Goal: Task Accomplishment & Management: Manage account settings

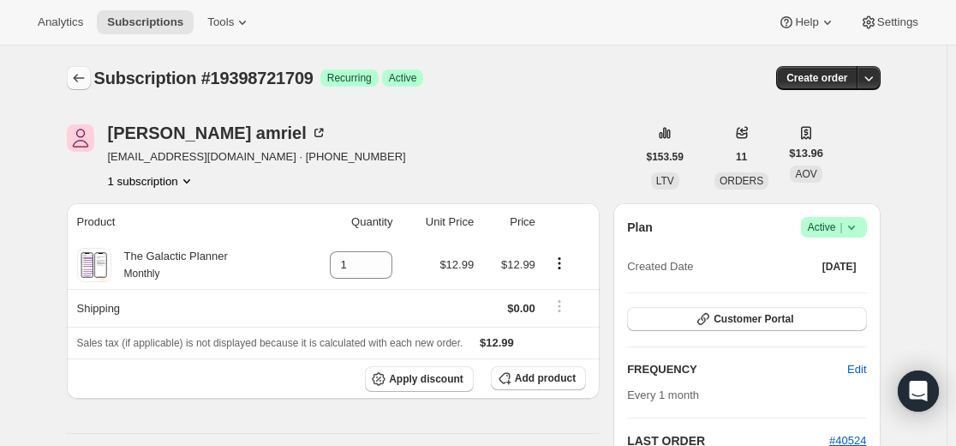
click at [75, 75] on icon "Subscriptions" at bounding box center [78, 77] width 17 height 17
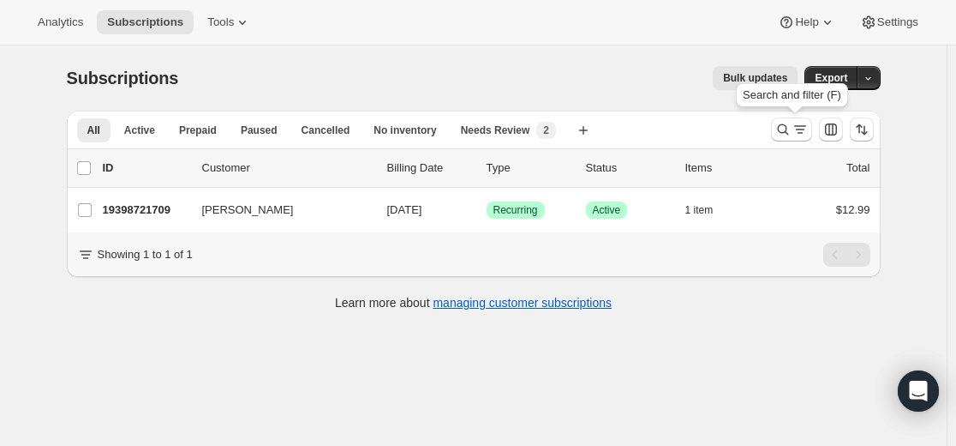
drag, startPoint x: 776, startPoint y: 126, endPoint x: 620, endPoint y: 128, distance: 156.0
click at [774, 128] on div at bounding box center [822, 129] width 117 height 34
click at [799, 126] on icon "Search and filter results" at bounding box center [800, 129] width 17 height 17
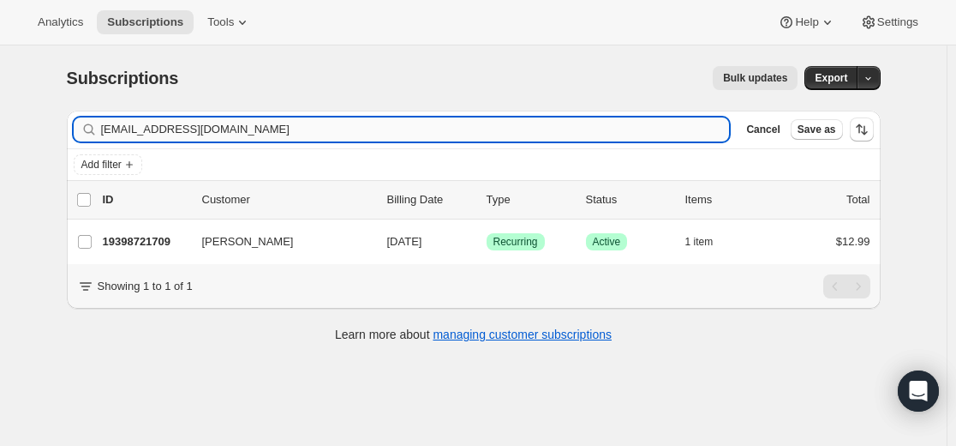
click at [502, 126] on input "[EMAIL_ADDRESS][DOMAIN_NAME]" at bounding box center [415, 129] width 629 height 24
click at [503, 124] on input "[EMAIL_ADDRESS][DOMAIN_NAME]" at bounding box center [415, 129] width 629 height 24
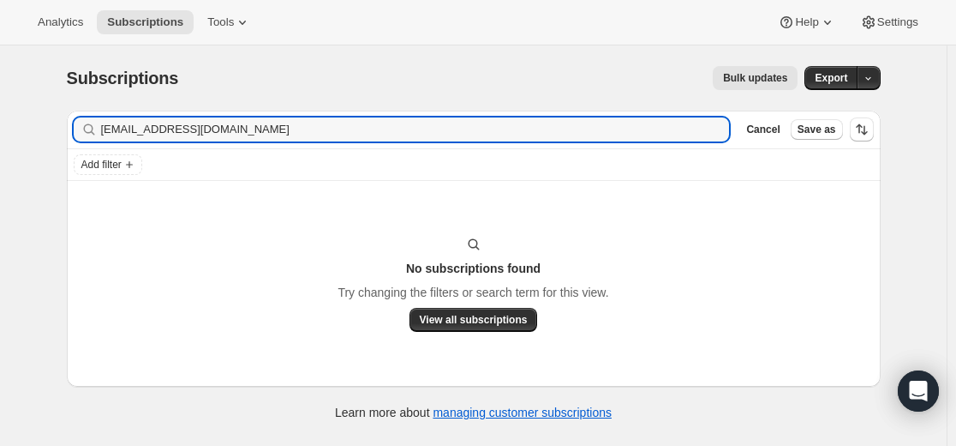
type input "[EMAIL_ADDRESS][DOMAIN_NAME]"
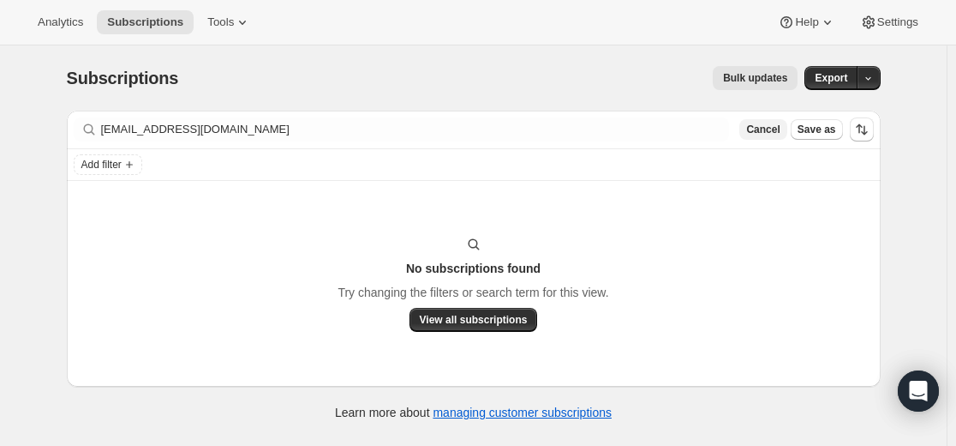
click at [769, 127] on span "Cancel" at bounding box center [762, 130] width 33 height 14
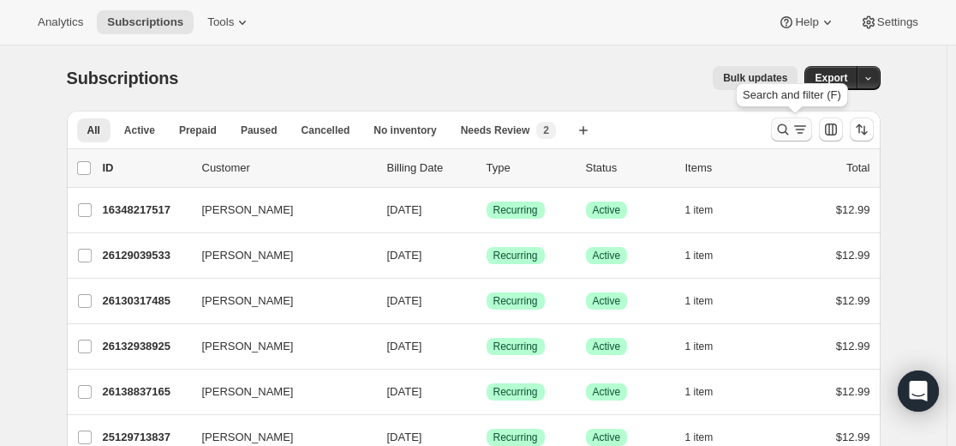
click at [786, 129] on icon "Search and filter results" at bounding box center [783, 129] width 17 height 17
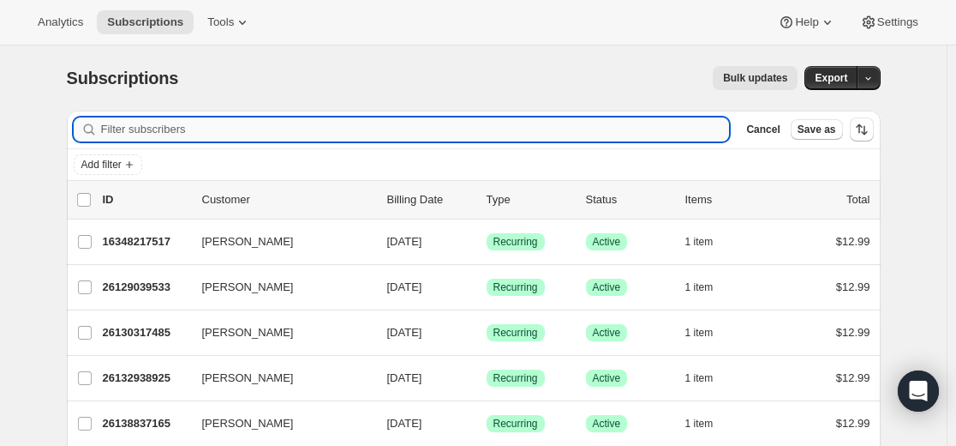
click at [434, 134] on input "Filter subscribers" at bounding box center [415, 129] width 629 height 24
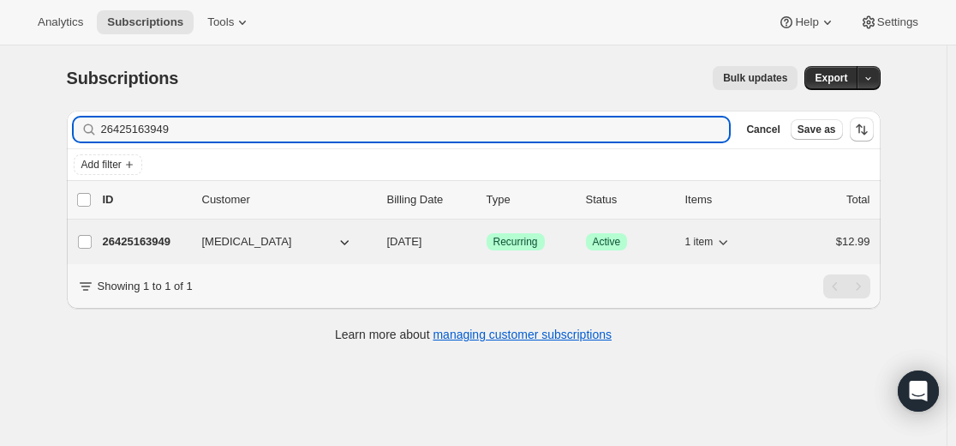
type input "26425163949"
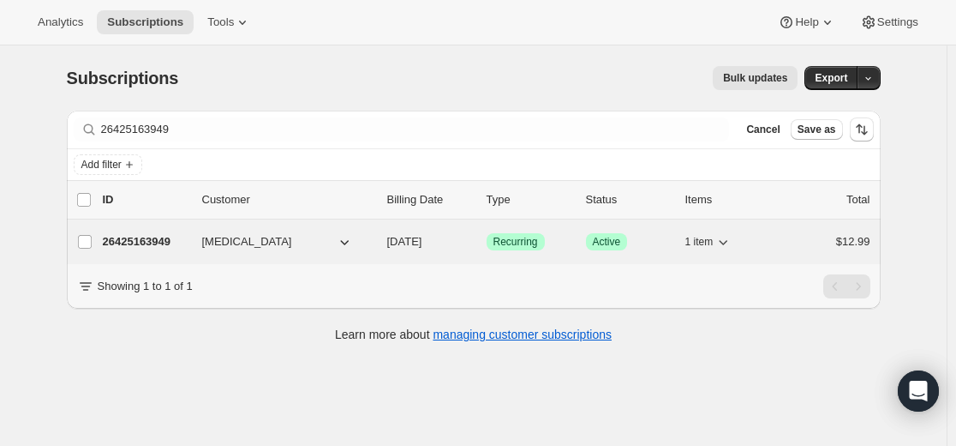
click at [156, 239] on p "26425163949" at bounding box center [146, 241] width 86 height 17
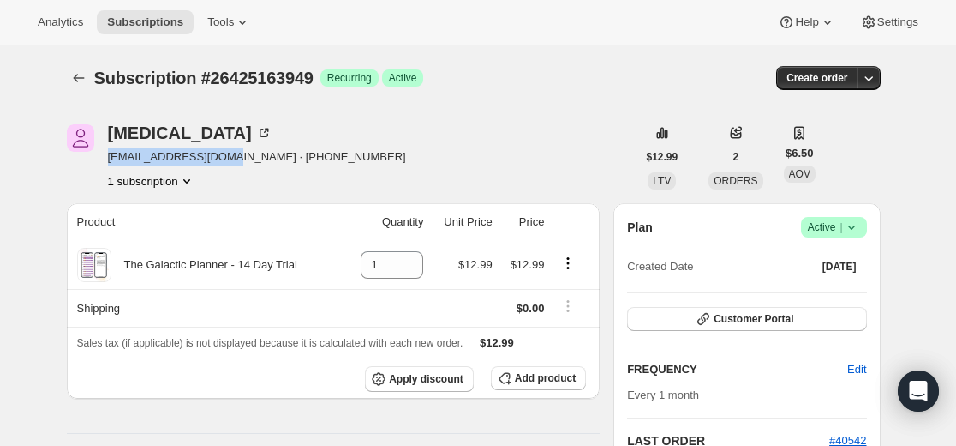
drag, startPoint x: 201, startPoint y: 157, endPoint x: 247, endPoint y: 165, distance: 46.1
click at [242, 160] on div "[MEDICAL_DATA] [EMAIL_ADDRESS][DOMAIN_NAME] · [PHONE_NUMBER] 1 subscription" at bounding box center [352, 156] width 570 height 65
copy span "[EMAIL_ADDRESS][DOMAIN_NAME]"
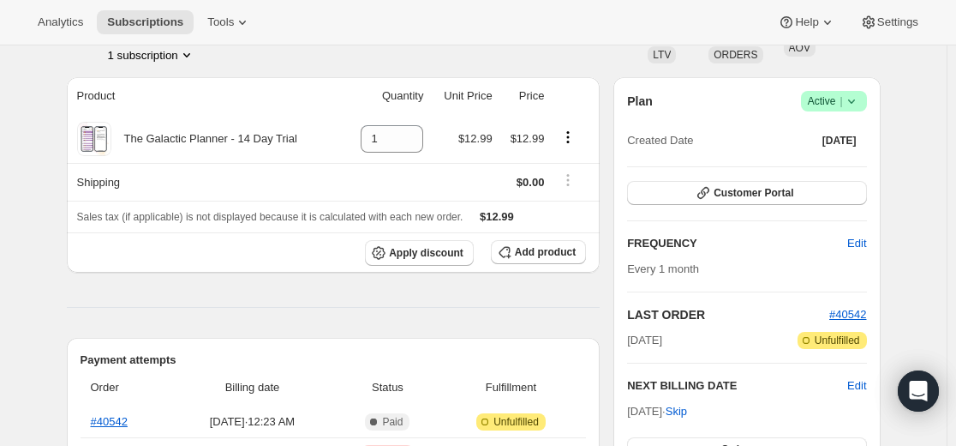
scroll to position [257, 0]
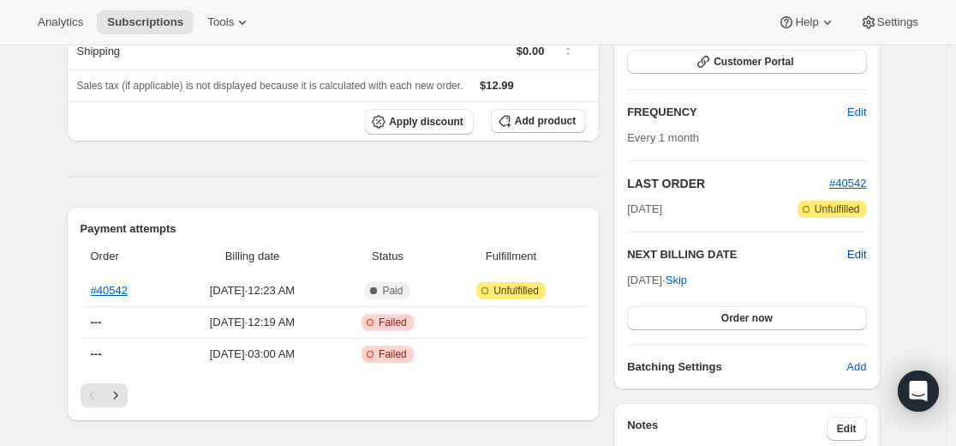
click at [866, 254] on span "Edit" at bounding box center [856, 254] width 19 height 17
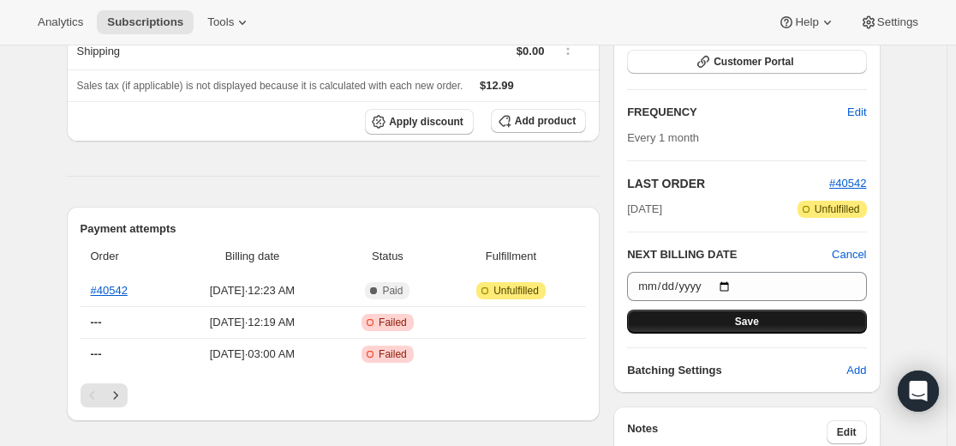
click at [779, 321] on button "Save" at bounding box center [746, 321] width 239 height 24
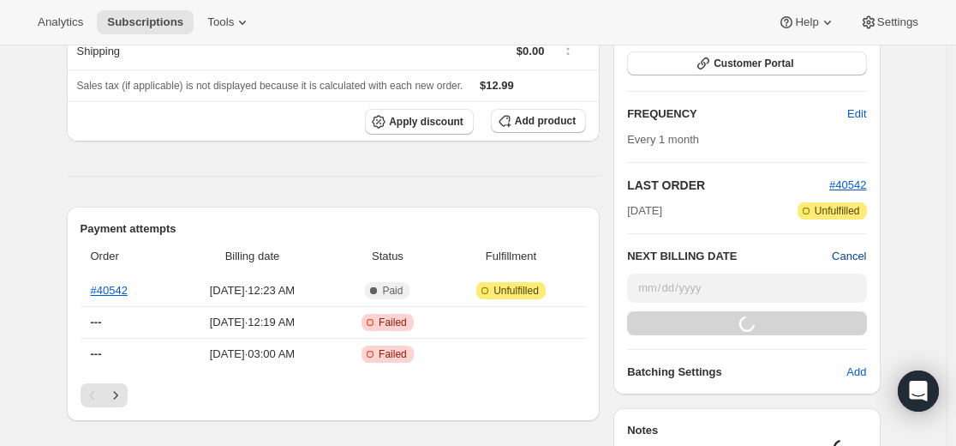
click at [855, 253] on span "Cancel" at bounding box center [849, 256] width 34 height 17
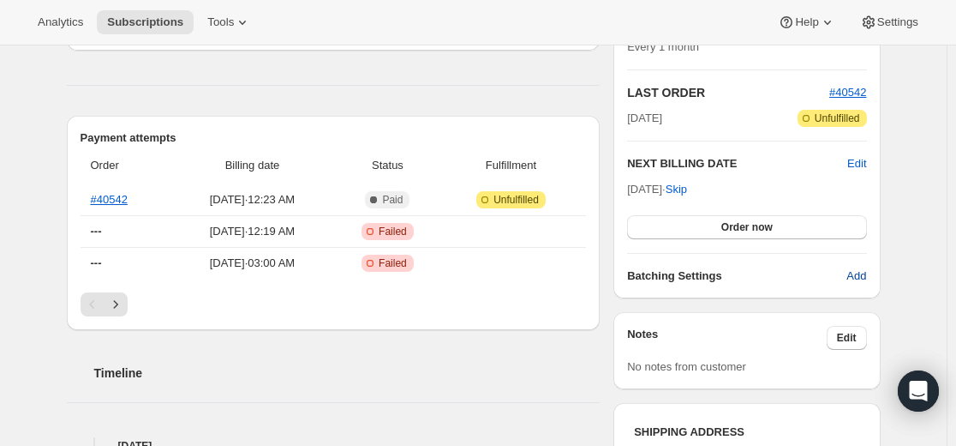
scroll to position [428, 0]
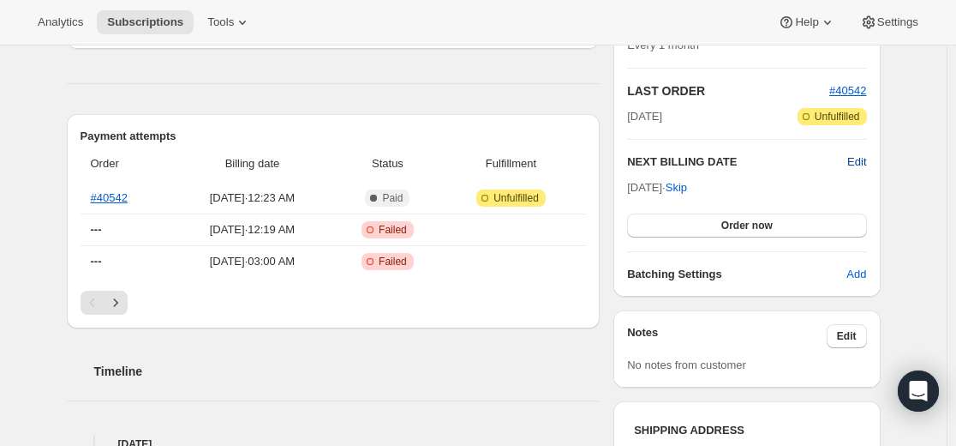
click at [854, 159] on span "Edit" at bounding box center [856, 161] width 19 height 17
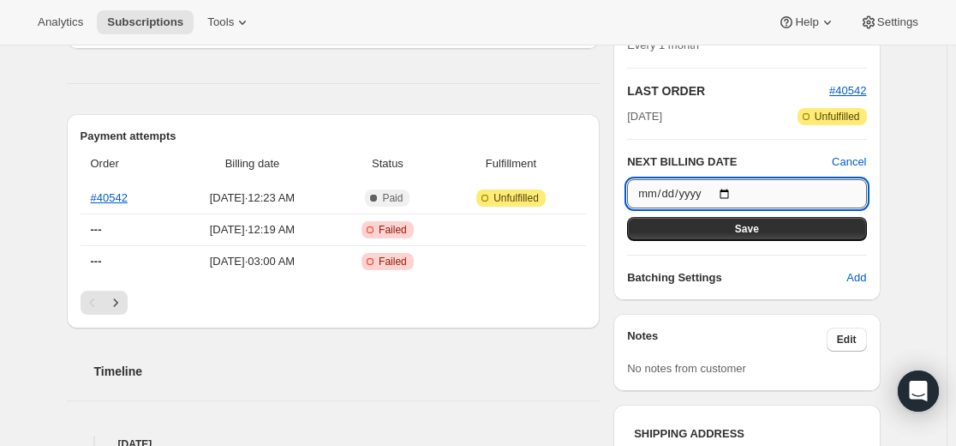
click at [736, 193] on input "[DATE]" at bounding box center [746, 193] width 239 height 29
type input "[DATE]"
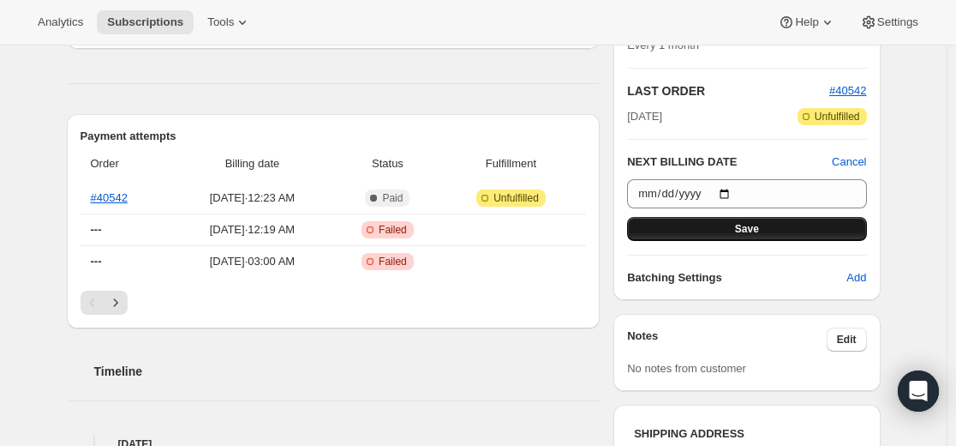
click at [759, 230] on span "Save" at bounding box center [747, 229] width 24 height 14
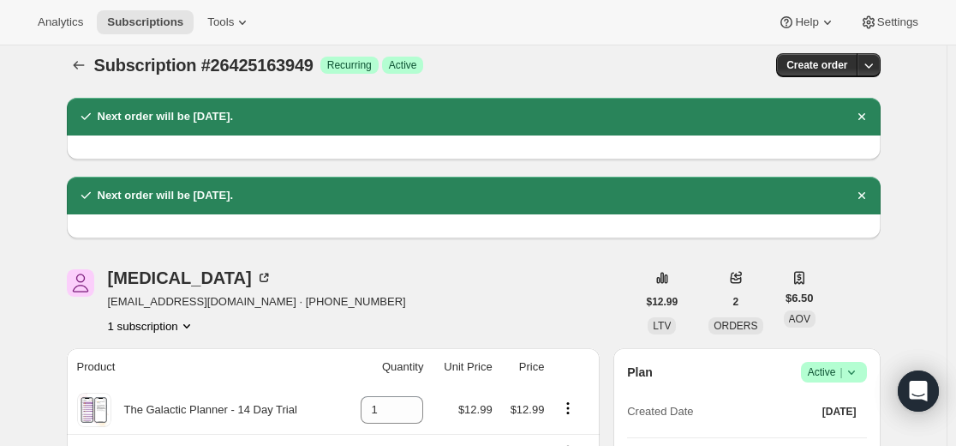
scroll to position [0, 0]
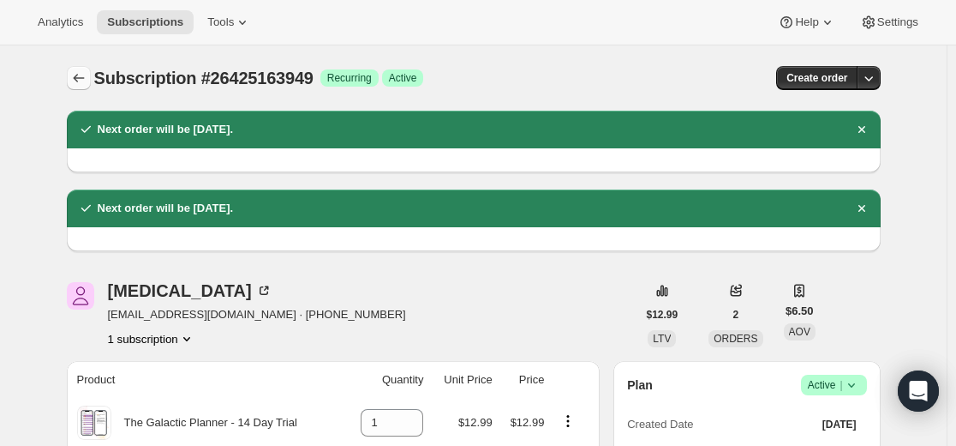
click at [80, 69] on button "Subscriptions" at bounding box center [79, 78] width 24 height 24
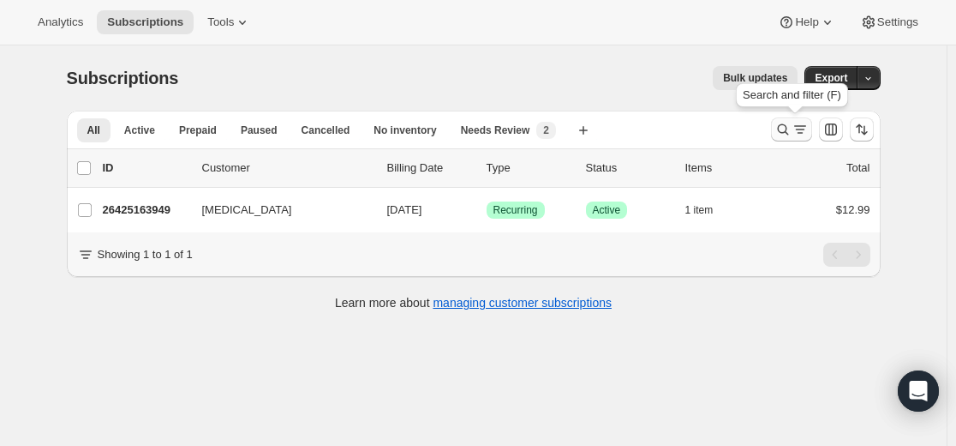
click at [782, 129] on icon "Search and filter results" at bounding box center [782, 129] width 11 height 11
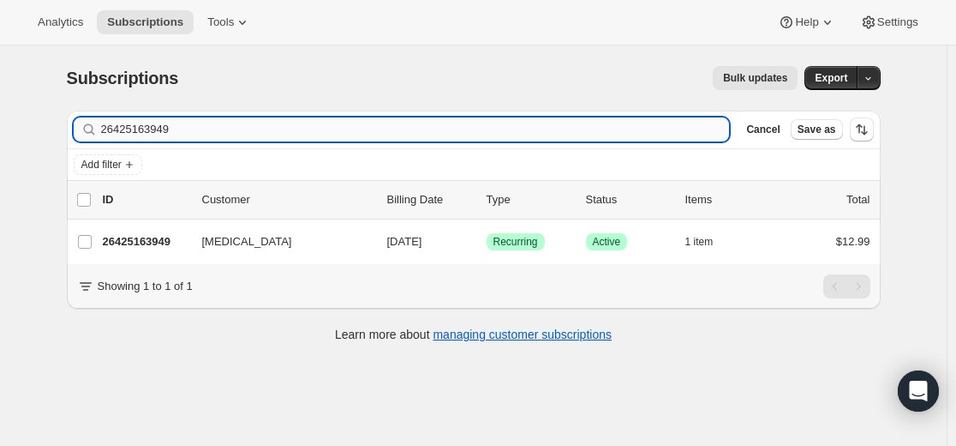
click at [629, 133] on input "26425163949" at bounding box center [415, 129] width 629 height 24
click at [628, 132] on input "26425163949" at bounding box center [415, 129] width 629 height 24
type input "[EMAIL_ADDRESS][DOMAIN_NAME]"
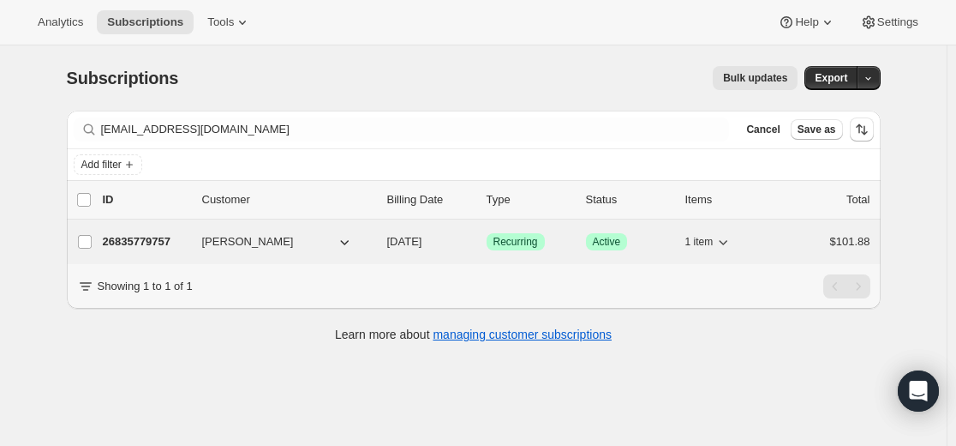
click at [162, 242] on p "26835779757" at bounding box center [146, 241] width 86 height 17
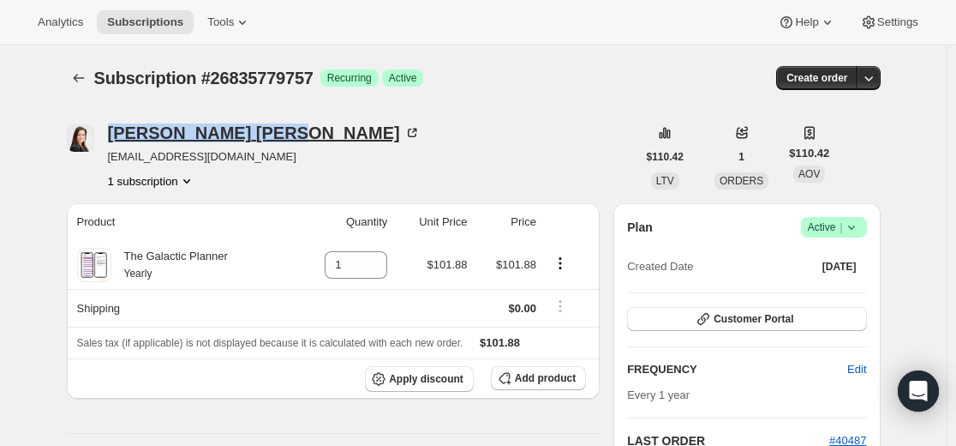
drag, startPoint x: 111, startPoint y: 113, endPoint x: 200, endPoint y: 128, distance: 90.3
copy div "[PERSON_NAME]"
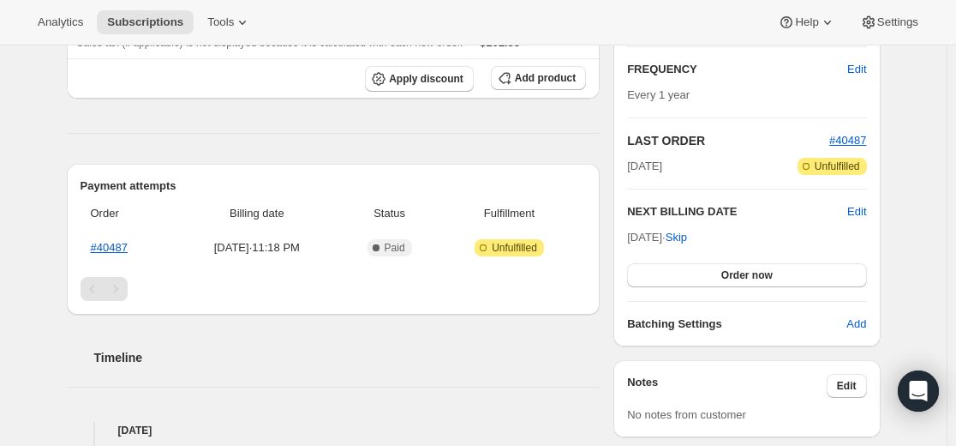
scroll to position [343, 0]
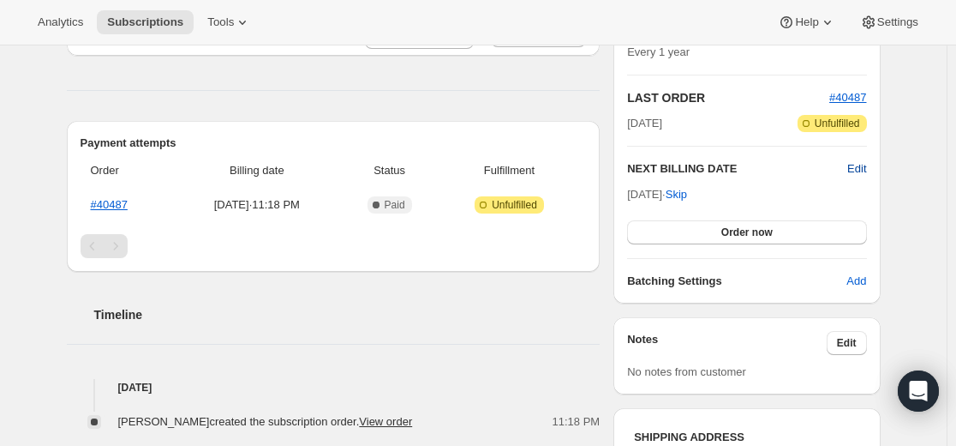
click at [861, 165] on span "Edit" at bounding box center [856, 168] width 19 height 17
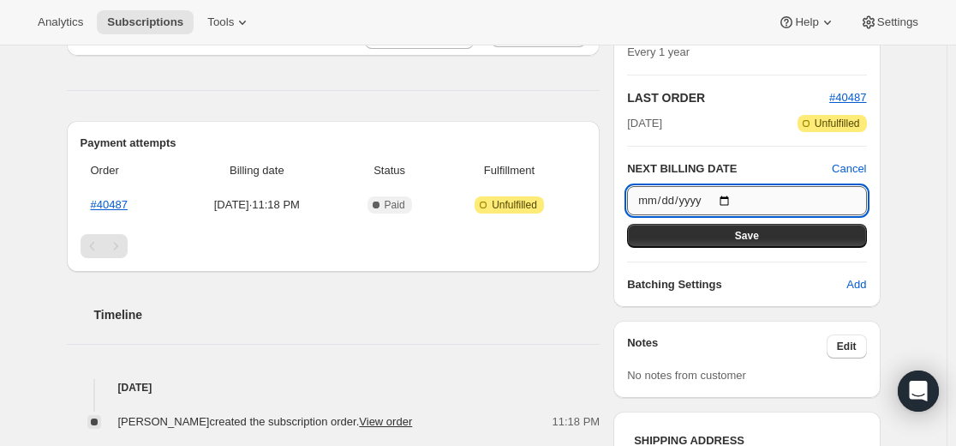
click at [741, 199] on input "[DATE]" at bounding box center [746, 200] width 239 height 29
type input "[DATE]"
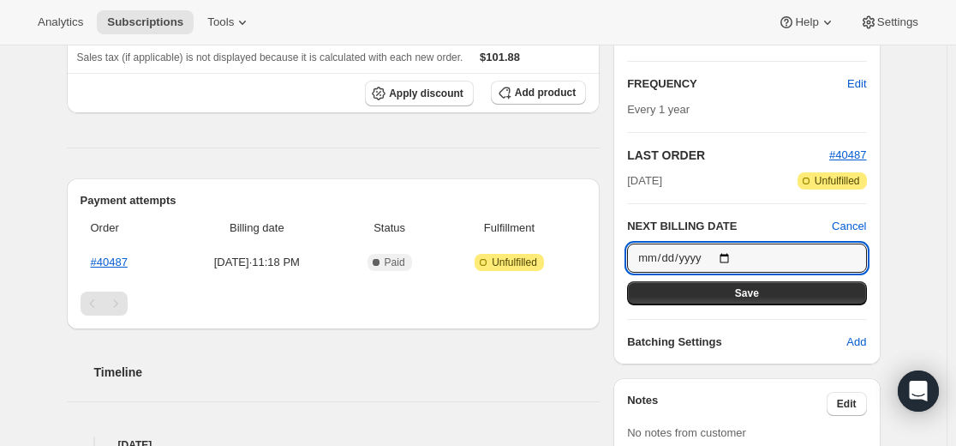
scroll to position [257, 0]
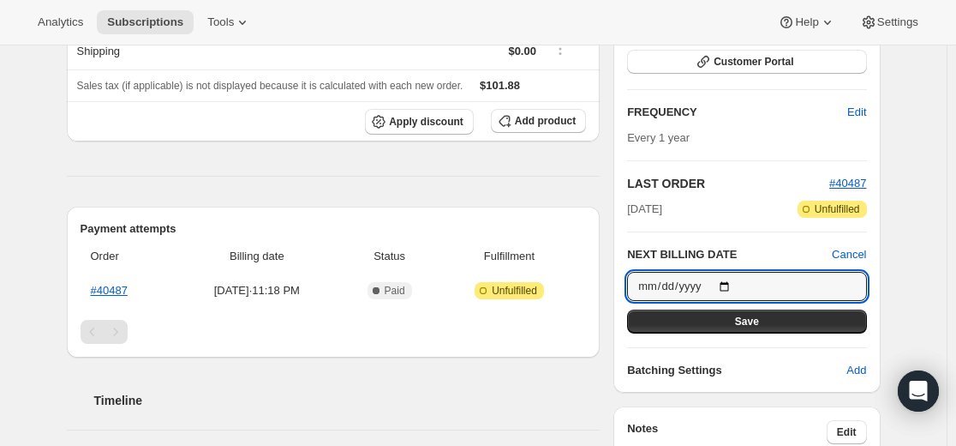
click at [753, 323] on span "Save" at bounding box center [747, 321] width 24 height 14
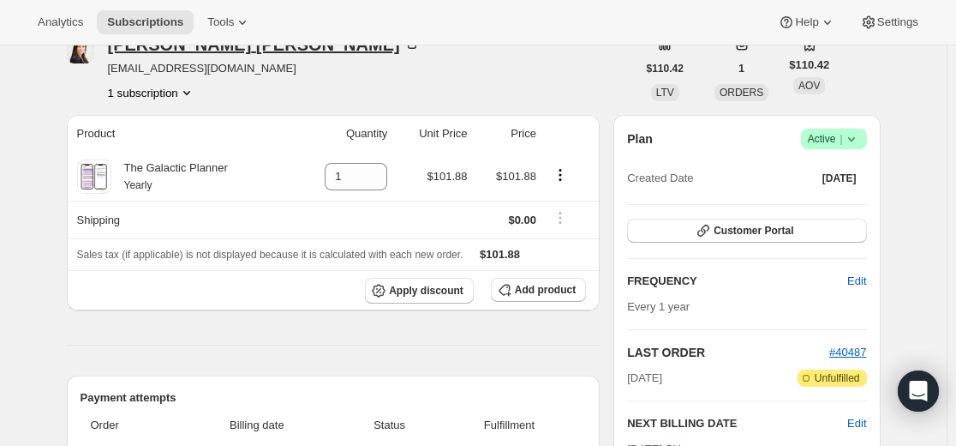
scroll to position [0, 0]
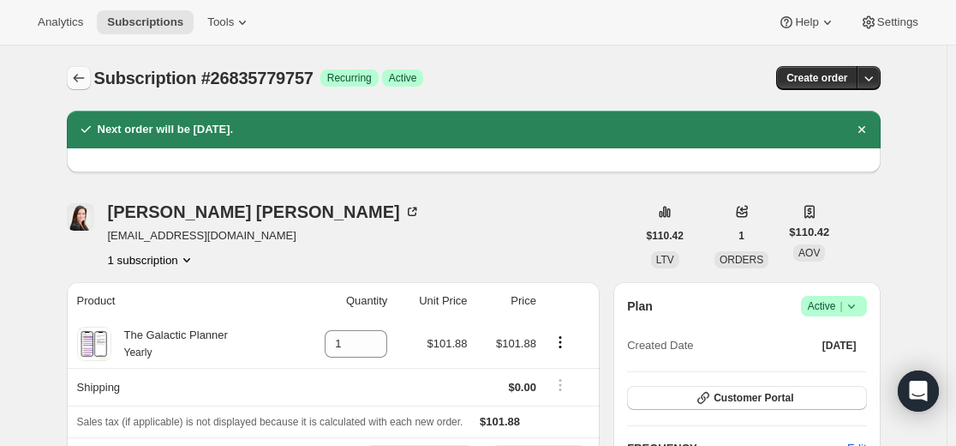
click at [84, 78] on icon "Subscriptions" at bounding box center [78, 77] width 17 height 17
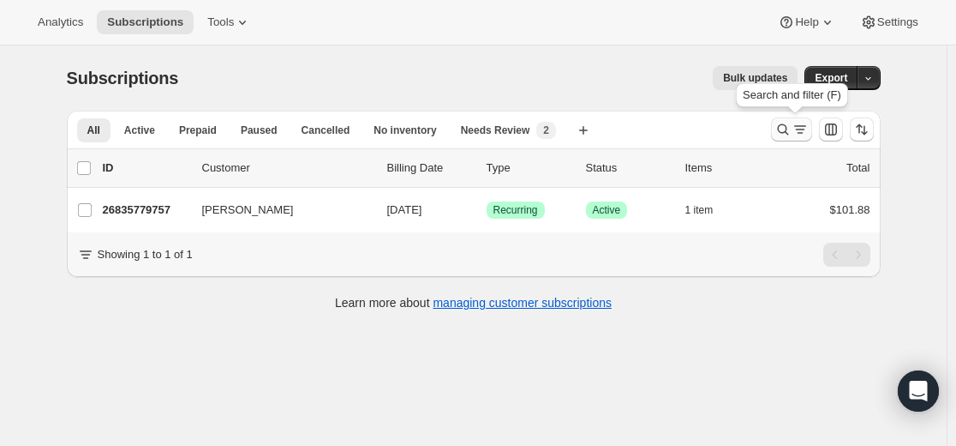
click at [785, 129] on icon "Search and filter results" at bounding box center [783, 129] width 17 height 17
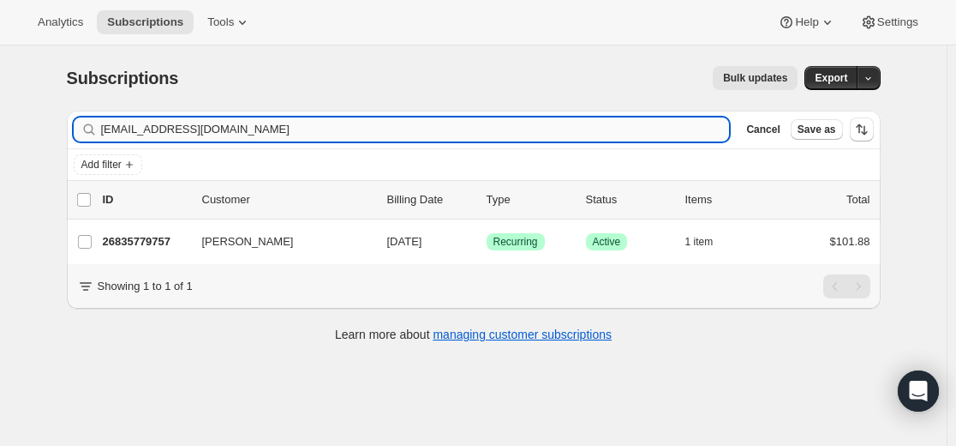
click at [541, 133] on input "[EMAIL_ADDRESS][DOMAIN_NAME]" at bounding box center [415, 129] width 629 height 24
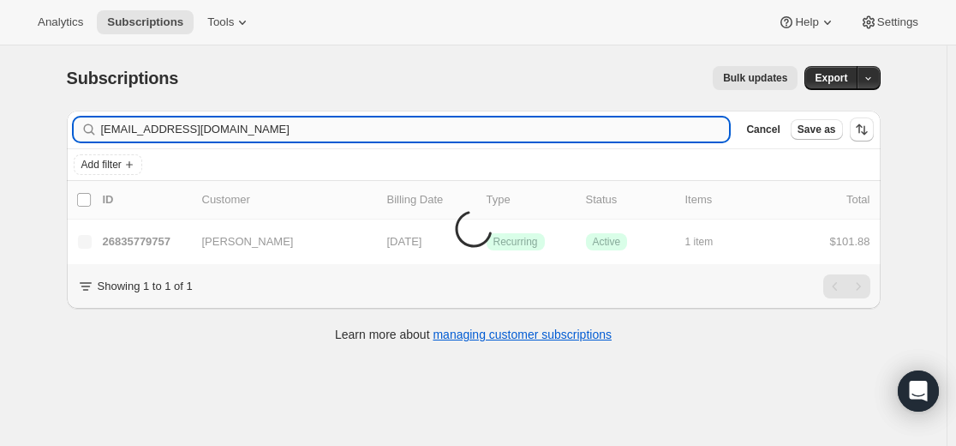
type input "[EMAIL_ADDRESS][DOMAIN_NAME]"
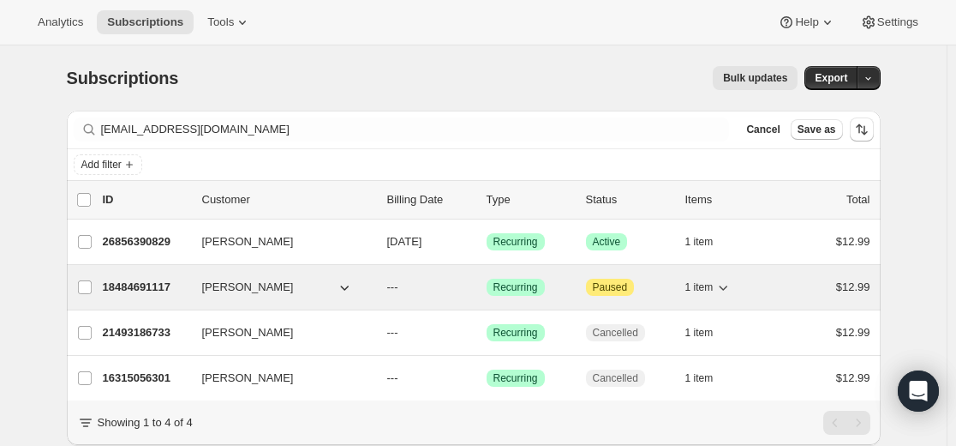
click at [151, 285] on p "18484691117" at bounding box center [146, 286] width 86 height 17
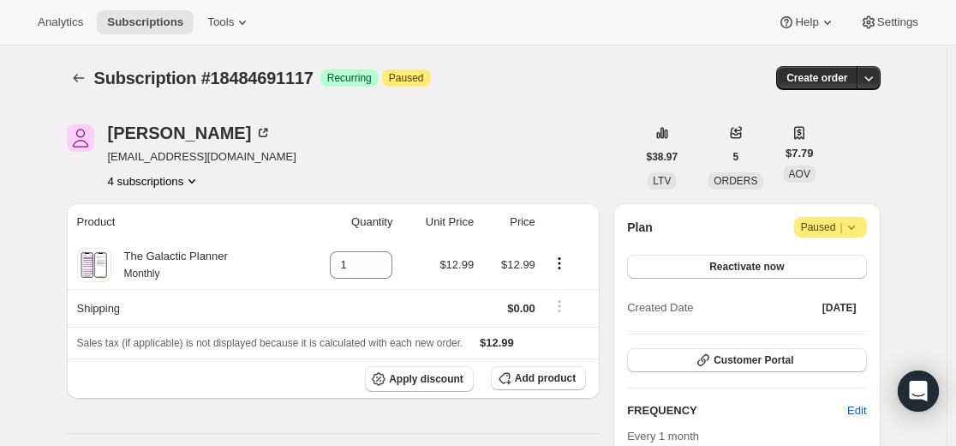
click at [858, 223] on icon at bounding box center [851, 227] width 17 height 17
click at [834, 261] on span "Cancel subscription" at bounding box center [829, 260] width 97 height 13
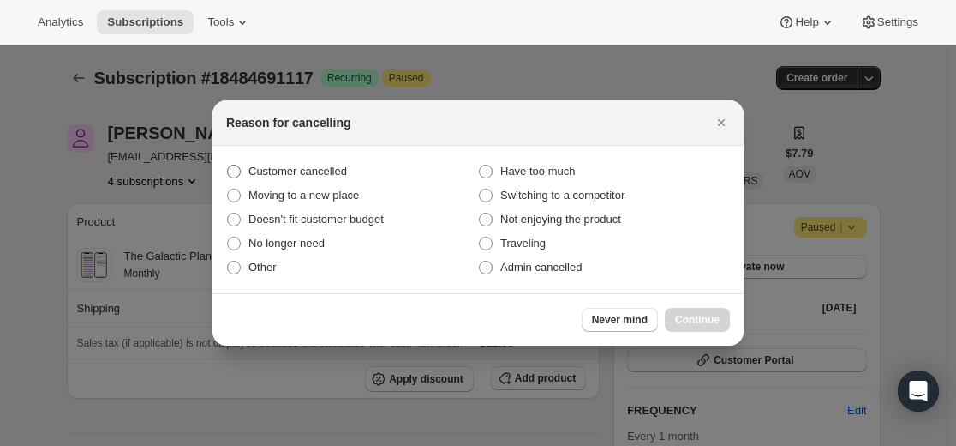
click at [301, 171] on span "Customer cancelled" at bounding box center [297, 171] width 99 height 13
click at [228, 165] on input "Customer cancelled" at bounding box center [227, 165] width 1 height 1
radio input "true"
click at [704, 323] on span "Continue" at bounding box center [697, 320] width 45 height 14
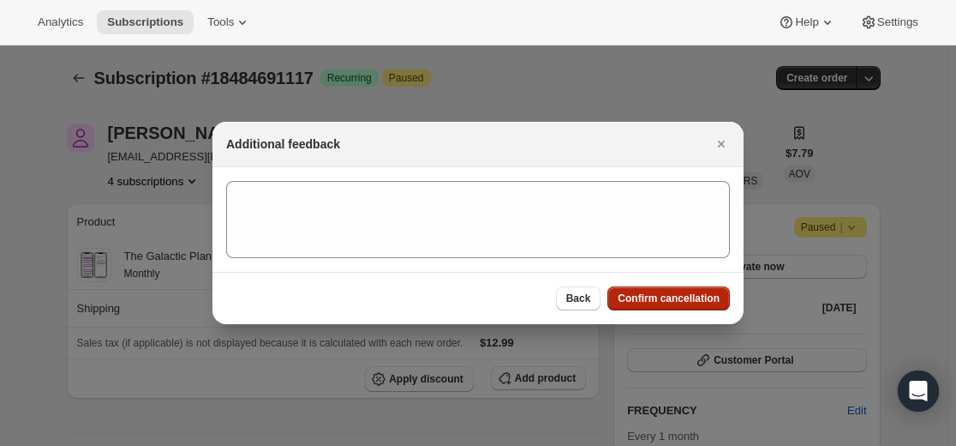
click at [655, 295] on span "Confirm cancellation" at bounding box center [669, 298] width 102 height 14
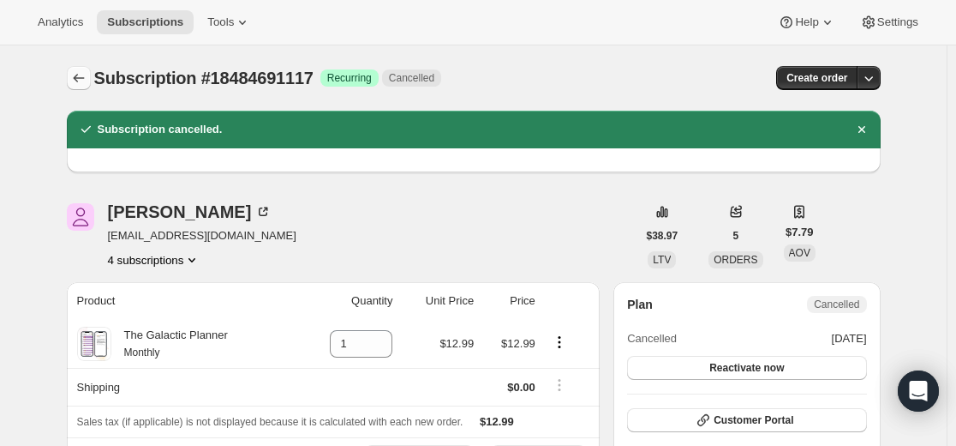
click at [87, 75] on icon "Subscriptions" at bounding box center [78, 77] width 17 height 17
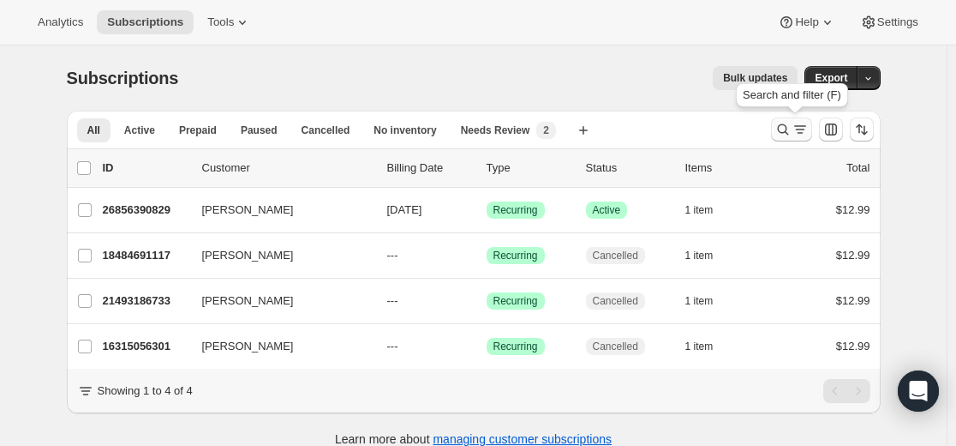
click at [785, 124] on icon "Search and filter results" at bounding box center [783, 129] width 17 height 17
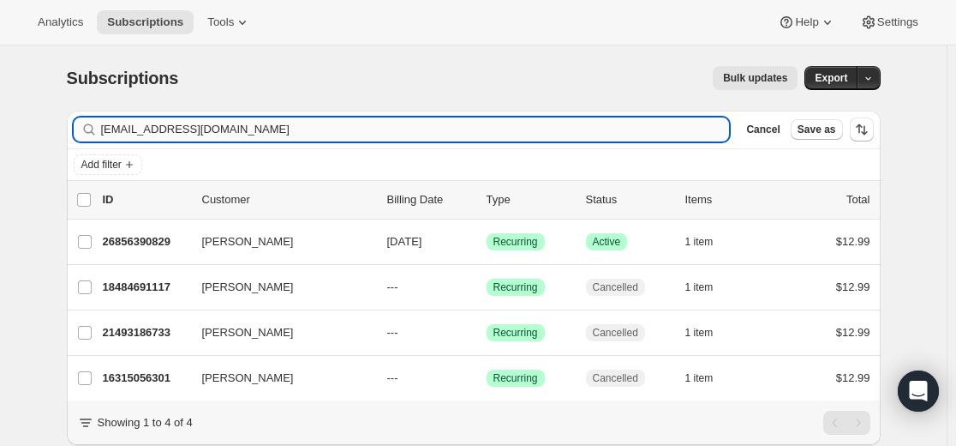
click at [562, 129] on input "[EMAIL_ADDRESS][DOMAIN_NAME]" at bounding box center [415, 129] width 629 height 24
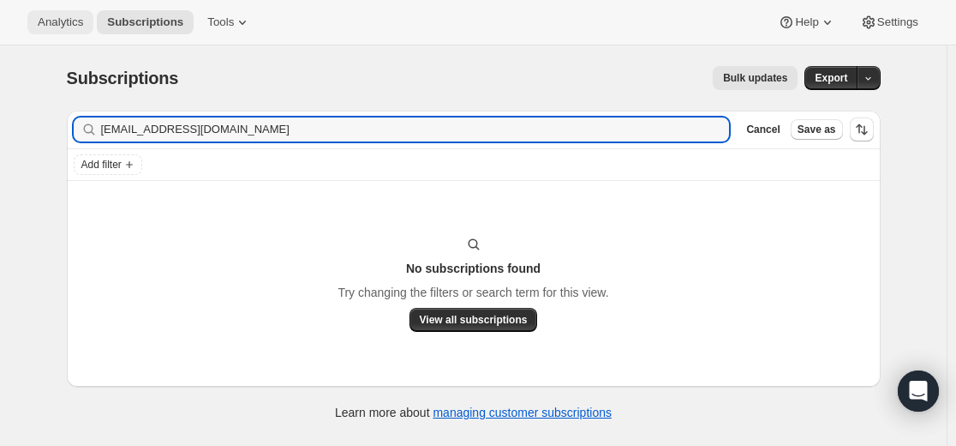
type input "[EMAIL_ADDRESS][DOMAIN_NAME]"
click at [290, 126] on input "[EMAIL_ADDRESS][DOMAIN_NAME]" at bounding box center [400, 129] width 598 height 24
click at [291, 126] on input "[EMAIL_ADDRESS][DOMAIN_NAME]" at bounding box center [400, 129] width 598 height 24
paste input "text"
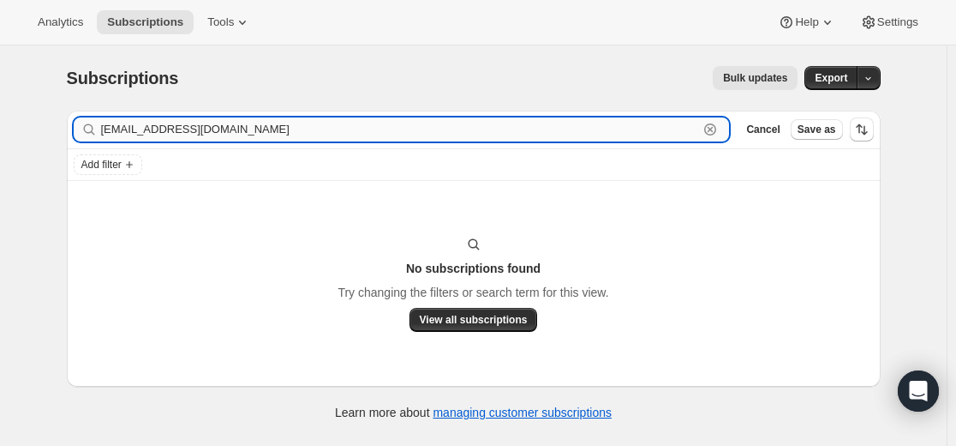
click at [291, 126] on input "[EMAIL_ADDRESS][DOMAIN_NAME]" at bounding box center [400, 129] width 598 height 24
click at [290, 125] on input "[EMAIL_ADDRESS][DOMAIN_NAME]" at bounding box center [400, 129] width 598 height 24
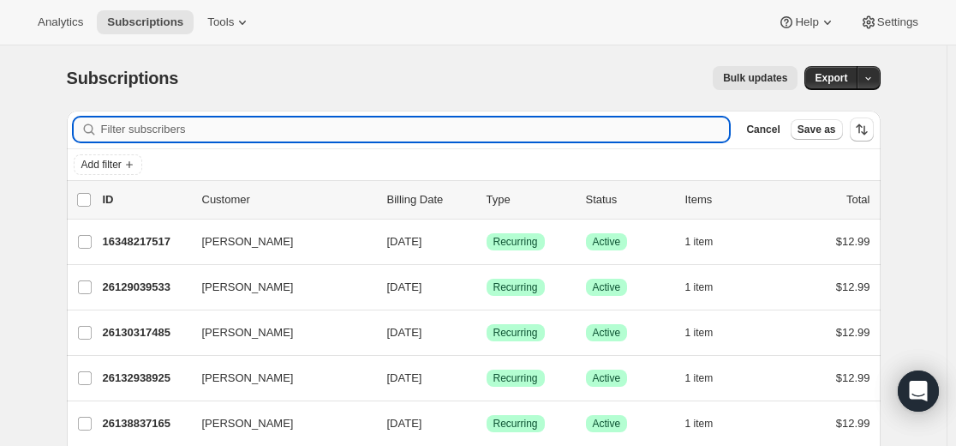
click at [241, 133] on input "Filter subscribers" at bounding box center [415, 129] width 629 height 24
paste input "[PERSON_NAME]"
type input "[PERSON_NAME]"
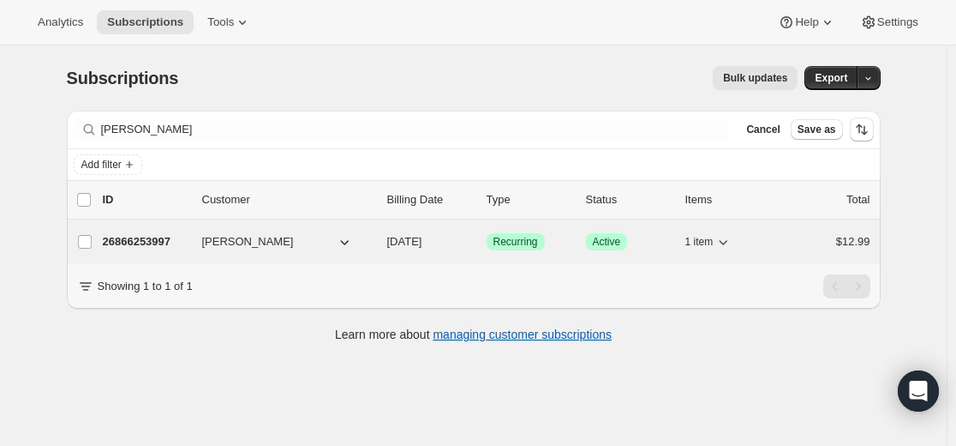
click at [153, 244] on p "26866253997" at bounding box center [146, 241] width 86 height 17
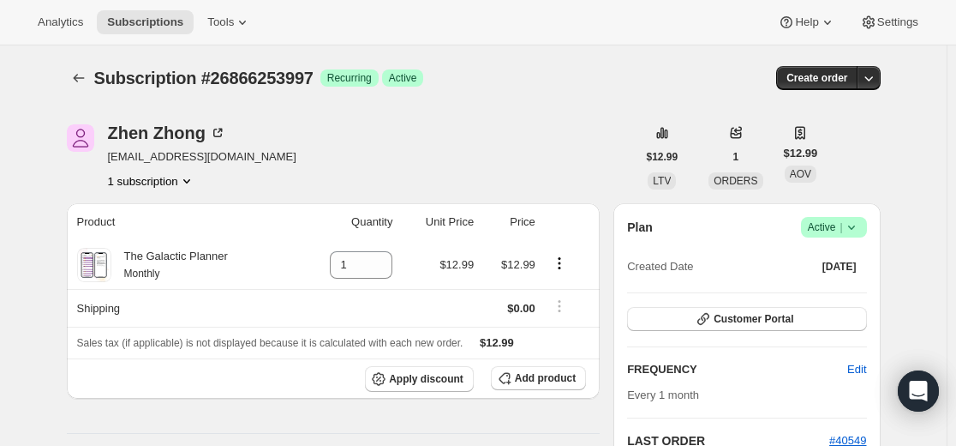
drag, startPoint x: 281, startPoint y: 159, endPoint x: 111, endPoint y: 165, distance: 169.8
click at [111, 165] on div "[PERSON_NAME] [EMAIL_ADDRESS][DOMAIN_NAME] 1 subscription" at bounding box center [352, 156] width 570 height 65
copy span "[EMAIL_ADDRESS][DOMAIN_NAME]"
click at [404, 146] on div "[PERSON_NAME] [EMAIL_ADDRESS][DOMAIN_NAME] 1 subscription" at bounding box center [352, 156] width 570 height 65
drag, startPoint x: 289, startPoint y: 159, endPoint x: 110, endPoint y: 160, distance: 179.1
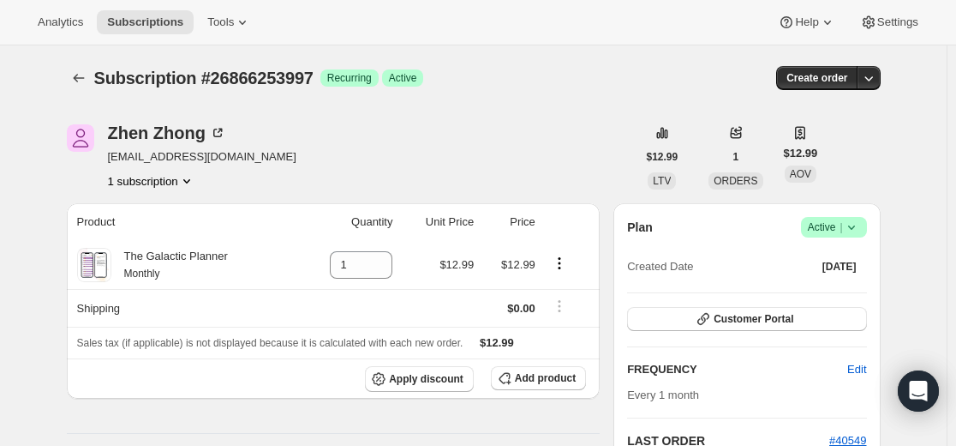
click at [110, 160] on div "[PERSON_NAME] [EMAIL_ADDRESS][DOMAIN_NAME] 1 subscription" at bounding box center [352, 156] width 570 height 65
copy span "[EMAIL_ADDRESS][DOMAIN_NAME]"
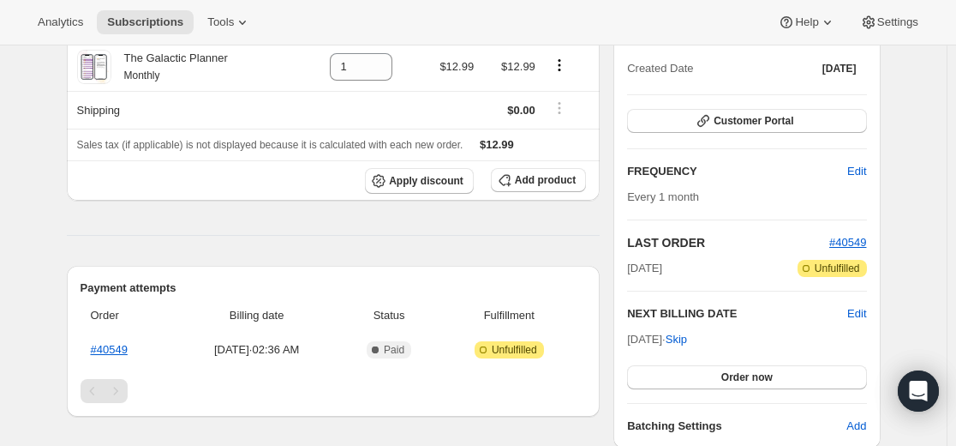
scroll to position [428, 0]
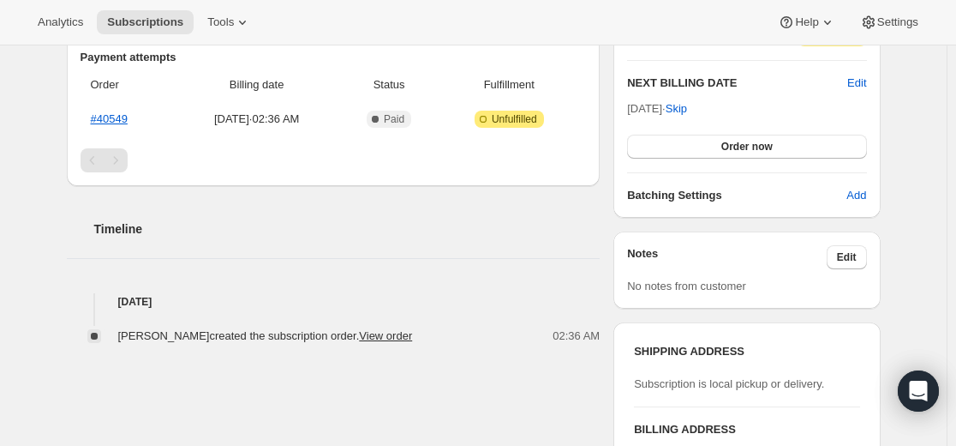
click at [57, 248] on div "[PERSON_NAME] [EMAIL_ADDRESS][DOMAIN_NAME] 1 subscription $12.99 LTV 1 ORDERS $…" at bounding box center [467, 134] width 828 height 932
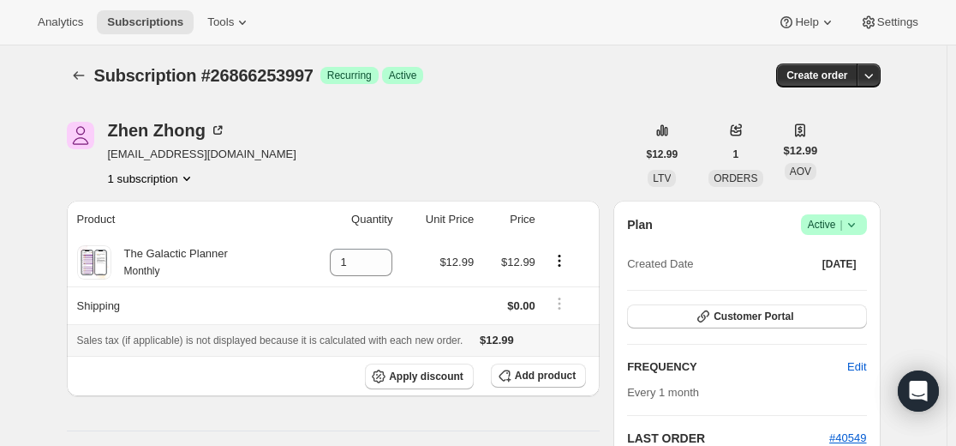
scroll to position [0, 0]
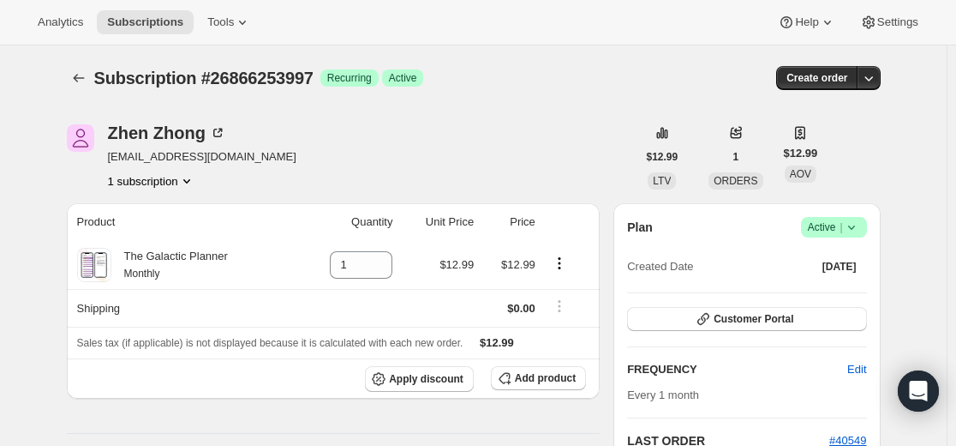
drag, startPoint x: 301, startPoint y: 156, endPoint x: 104, endPoint y: 159, distance: 197.1
click at [104, 159] on div "[PERSON_NAME] [EMAIL_ADDRESS][DOMAIN_NAME] 1 subscription" at bounding box center [352, 156] width 570 height 65
click at [333, 149] on div "[PERSON_NAME] [EMAIL_ADDRESS][DOMAIN_NAME] 1 subscription" at bounding box center [352, 156] width 570 height 65
drag, startPoint x: 301, startPoint y: 159, endPoint x: 101, endPoint y: 162, distance: 199.7
click at [101, 162] on div "[PERSON_NAME] [EMAIL_ADDRESS][DOMAIN_NAME] 1 subscription" at bounding box center [352, 156] width 570 height 65
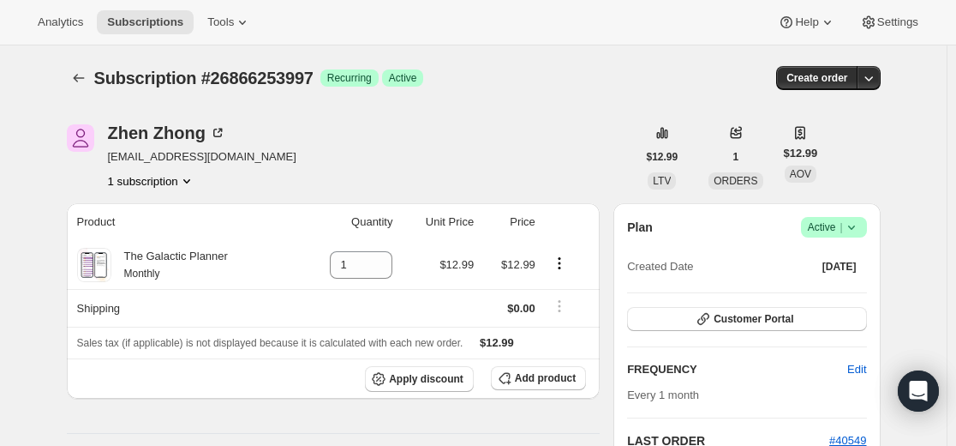
click at [296, 133] on div "[PERSON_NAME] [EMAIL_ADDRESS][DOMAIN_NAME] 1 subscription" at bounding box center [352, 156] width 570 height 65
drag, startPoint x: 296, startPoint y: 153, endPoint x: 111, endPoint y: 163, distance: 185.3
click at [111, 163] on div "[PERSON_NAME] [EMAIL_ADDRESS][DOMAIN_NAME] 1 subscription" at bounding box center [352, 156] width 570 height 65
copy span "[EMAIL_ADDRESS][DOMAIN_NAME]"
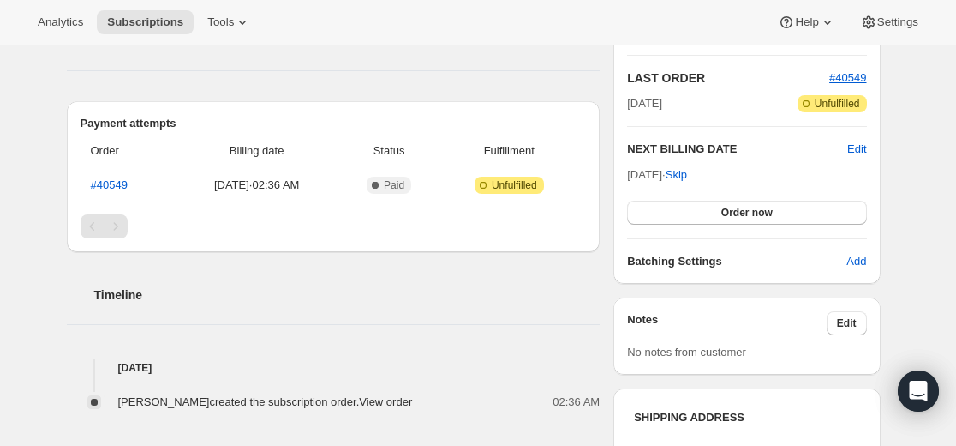
scroll to position [343, 0]
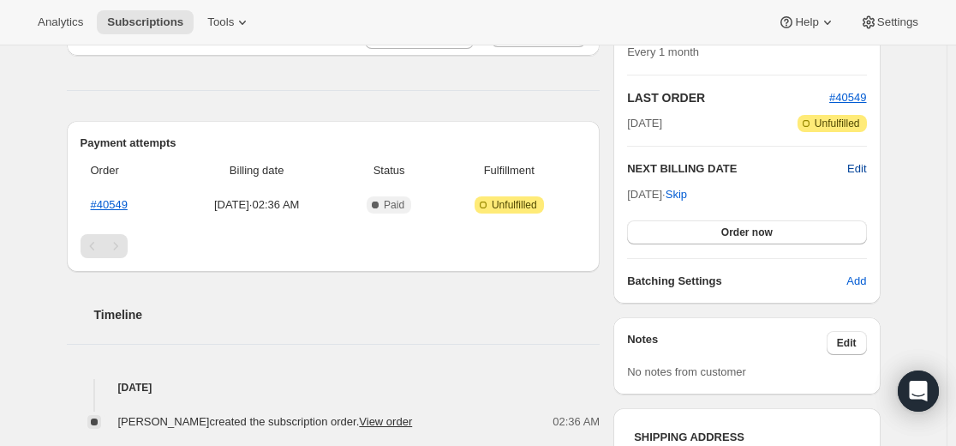
click at [866, 165] on span "Edit" at bounding box center [856, 168] width 19 height 17
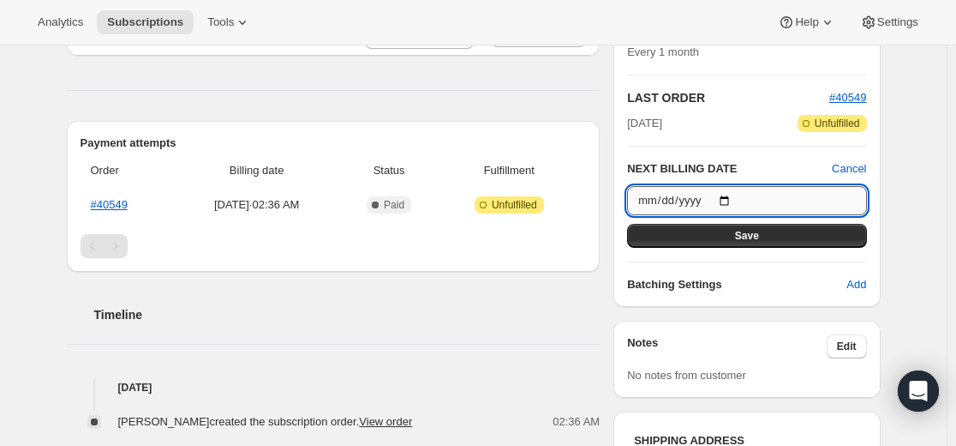
click at [736, 205] on input "[DATE]" at bounding box center [746, 200] width 239 height 29
type input "[DATE]"
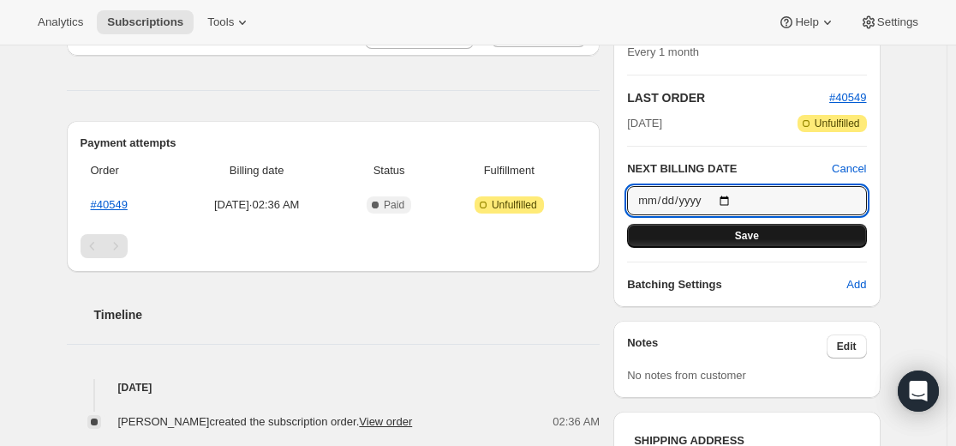
click at [757, 232] on span "Save" at bounding box center [747, 236] width 24 height 14
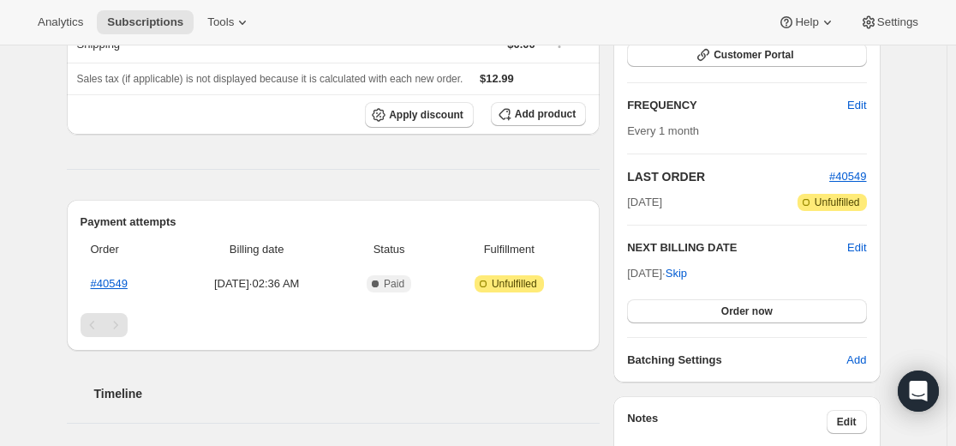
scroll to position [0, 0]
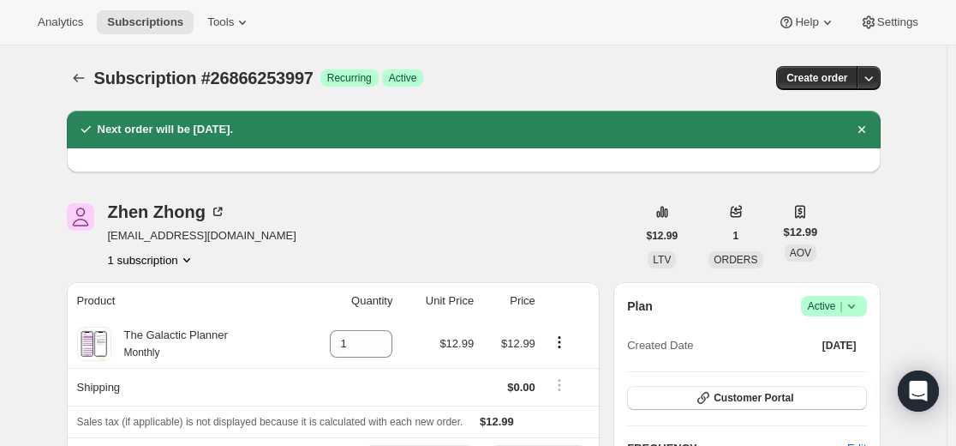
drag, startPoint x: 301, startPoint y: 239, endPoint x: 110, endPoint y: 240, distance: 191.1
click at [110, 240] on div "[PERSON_NAME] [EMAIL_ADDRESS][DOMAIN_NAME] 1 subscription" at bounding box center [352, 235] width 570 height 65
copy span "[EMAIL_ADDRESS][DOMAIN_NAME]"
